Goal: Task Accomplishment & Management: Manage account settings

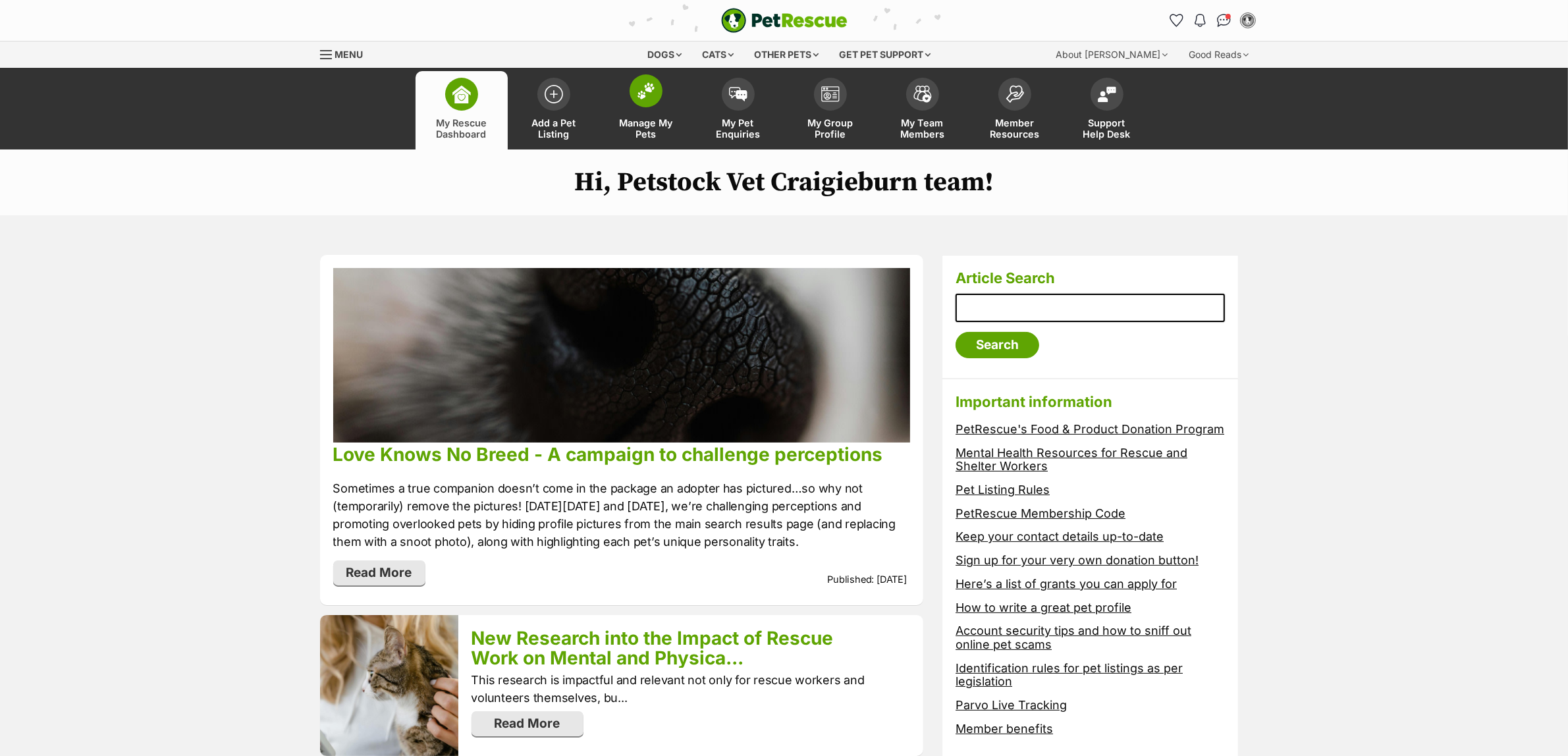
click at [629, 131] on span "Manage My Pets" at bounding box center [646, 129] width 59 height 22
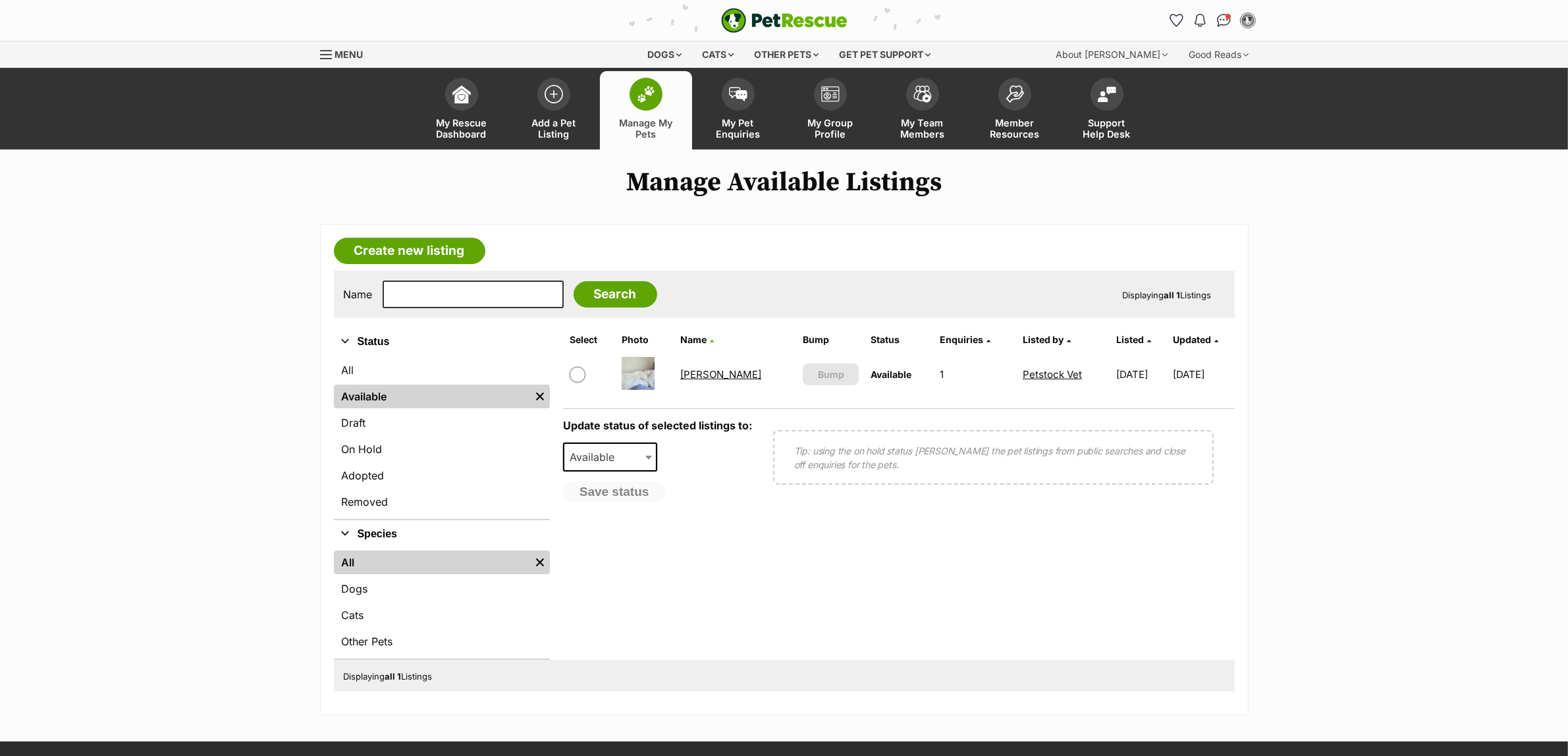
click at [699, 373] on link "[PERSON_NAME]" at bounding box center [720, 374] width 81 height 13
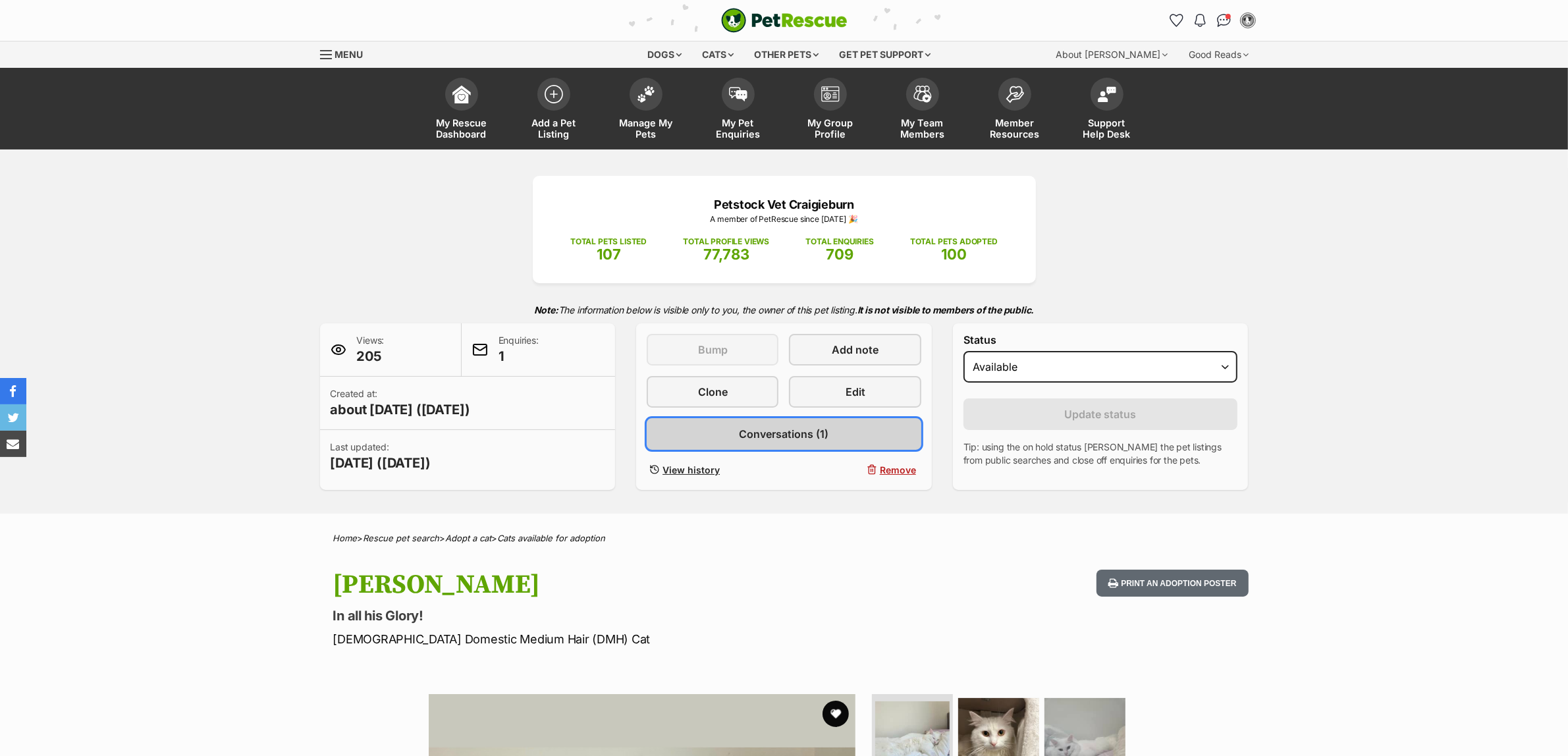
click at [755, 436] on span "Conversations (1)" at bounding box center [784, 434] width 90 height 16
